Goal: Task Accomplishment & Management: Use online tool/utility

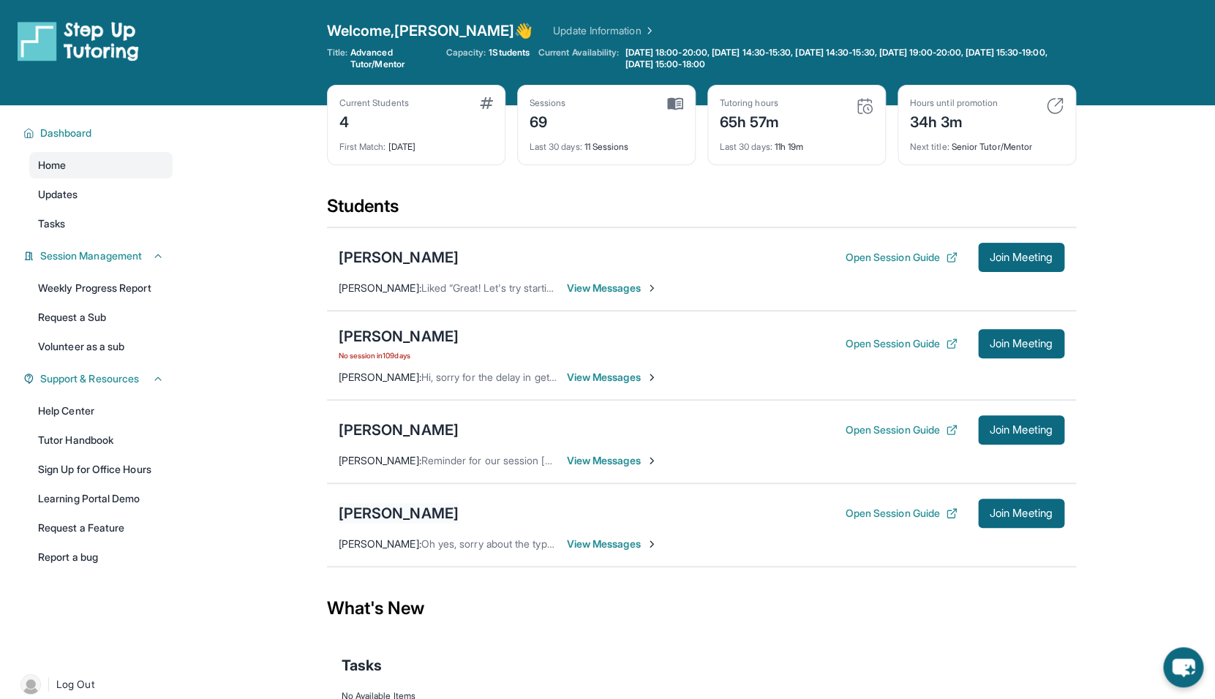
click at [423, 511] on div "[PERSON_NAME]" at bounding box center [399, 513] width 120 height 20
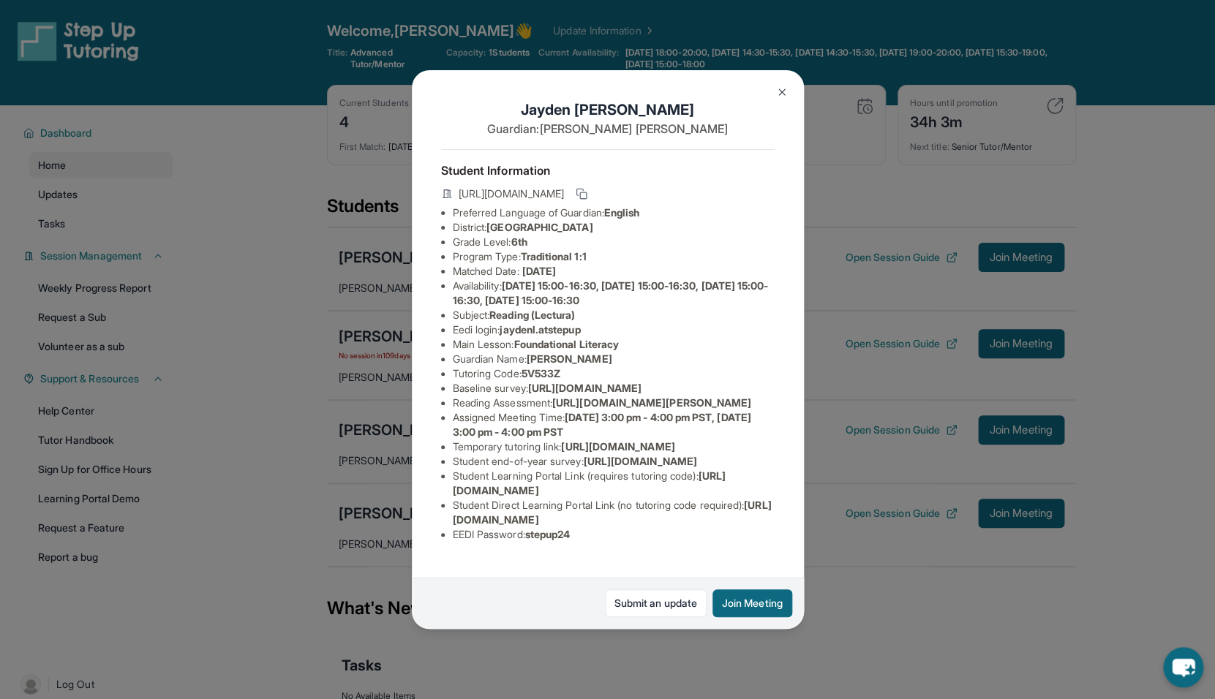
scroll to position [114, 0]
click at [757, 599] on button "Join Meeting" at bounding box center [753, 604] width 80 height 28
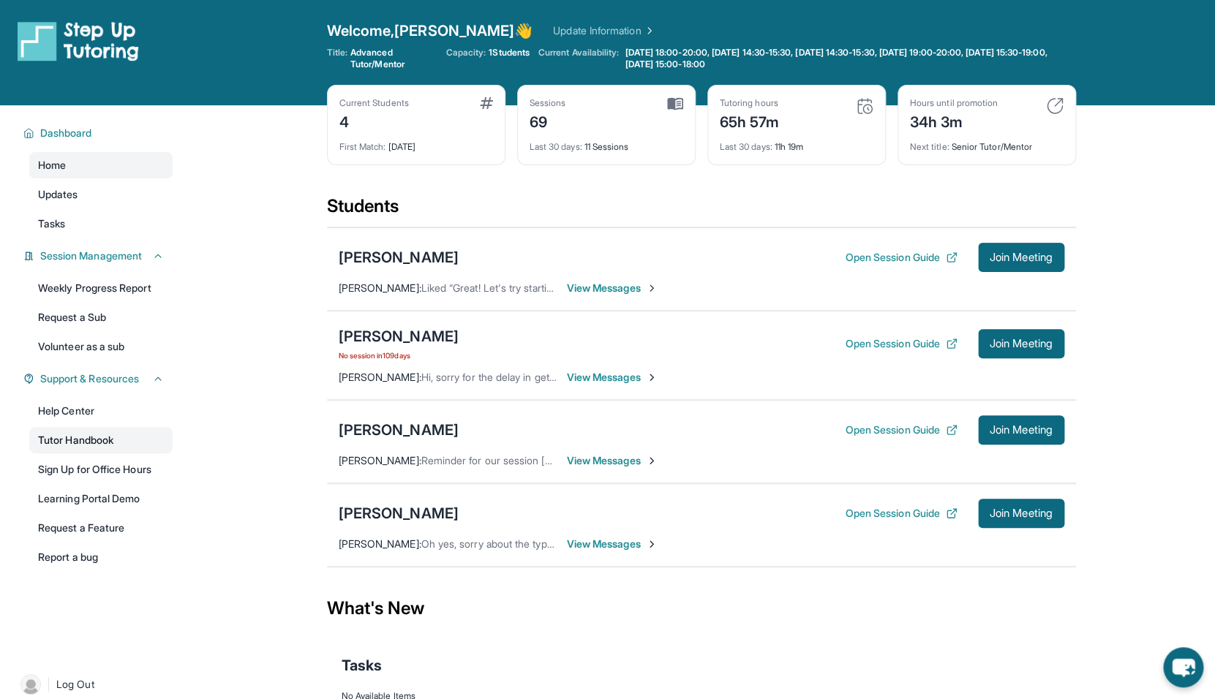
click at [112, 440] on link "Tutor Handbook" at bounding box center [100, 440] width 143 height 26
click at [404, 513] on div "[PERSON_NAME]" at bounding box center [399, 513] width 120 height 20
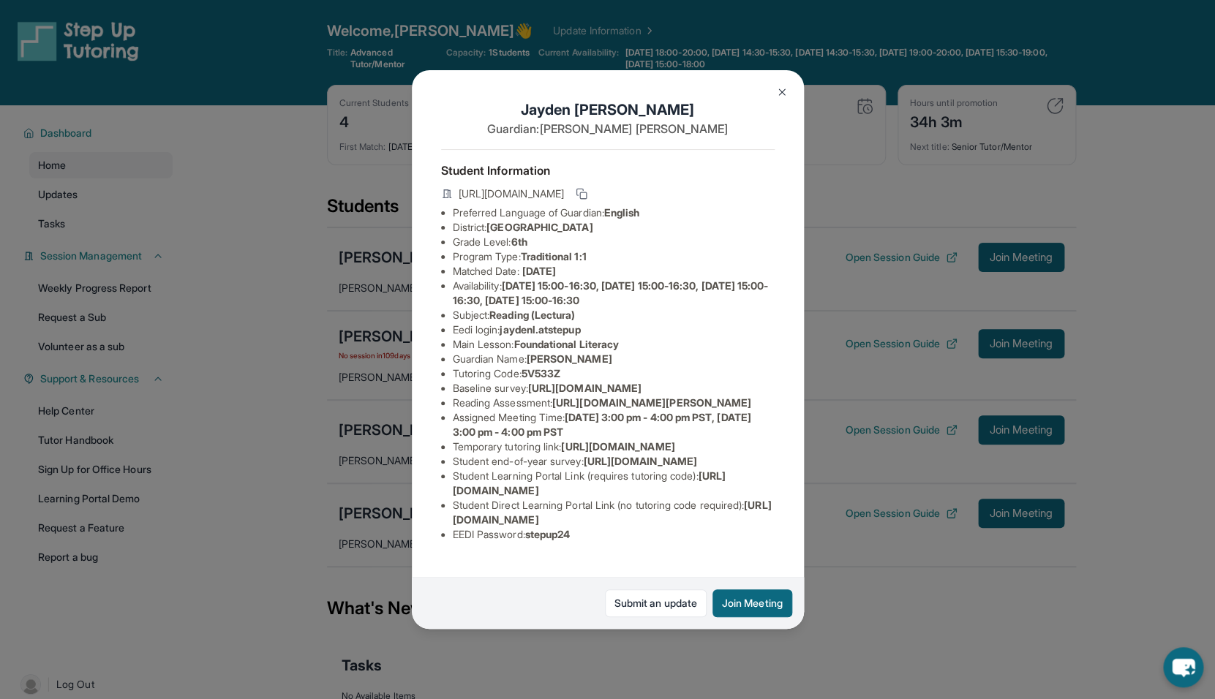
click at [746, 193] on div "https://student-portal.stepuptutoring.org/student/5V533Z" at bounding box center [608, 195] width 334 height 20
click at [588, 192] on icon at bounding box center [582, 194] width 12 height 12
